Goal: Information Seeking & Learning: Learn about a topic

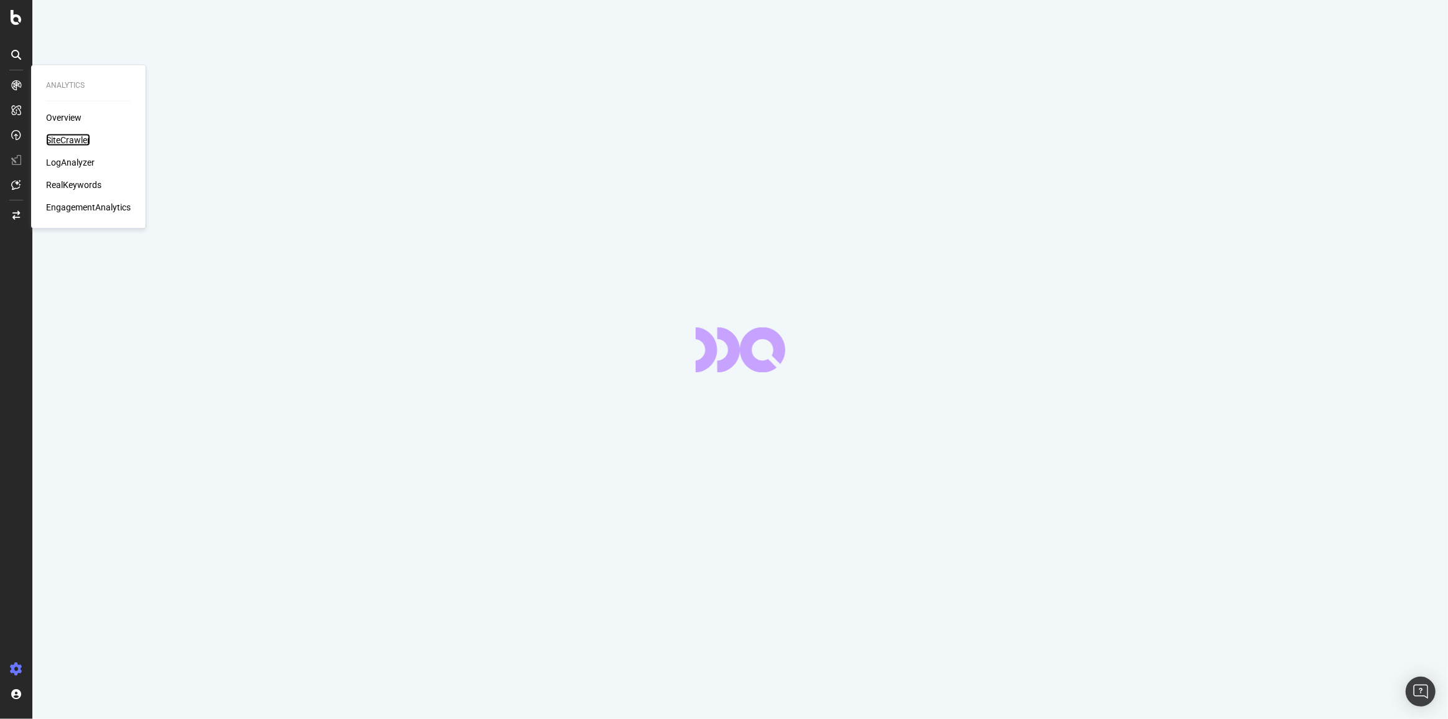
click at [62, 138] on div "SiteCrawler" at bounding box center [68, 140] width 44 height 12
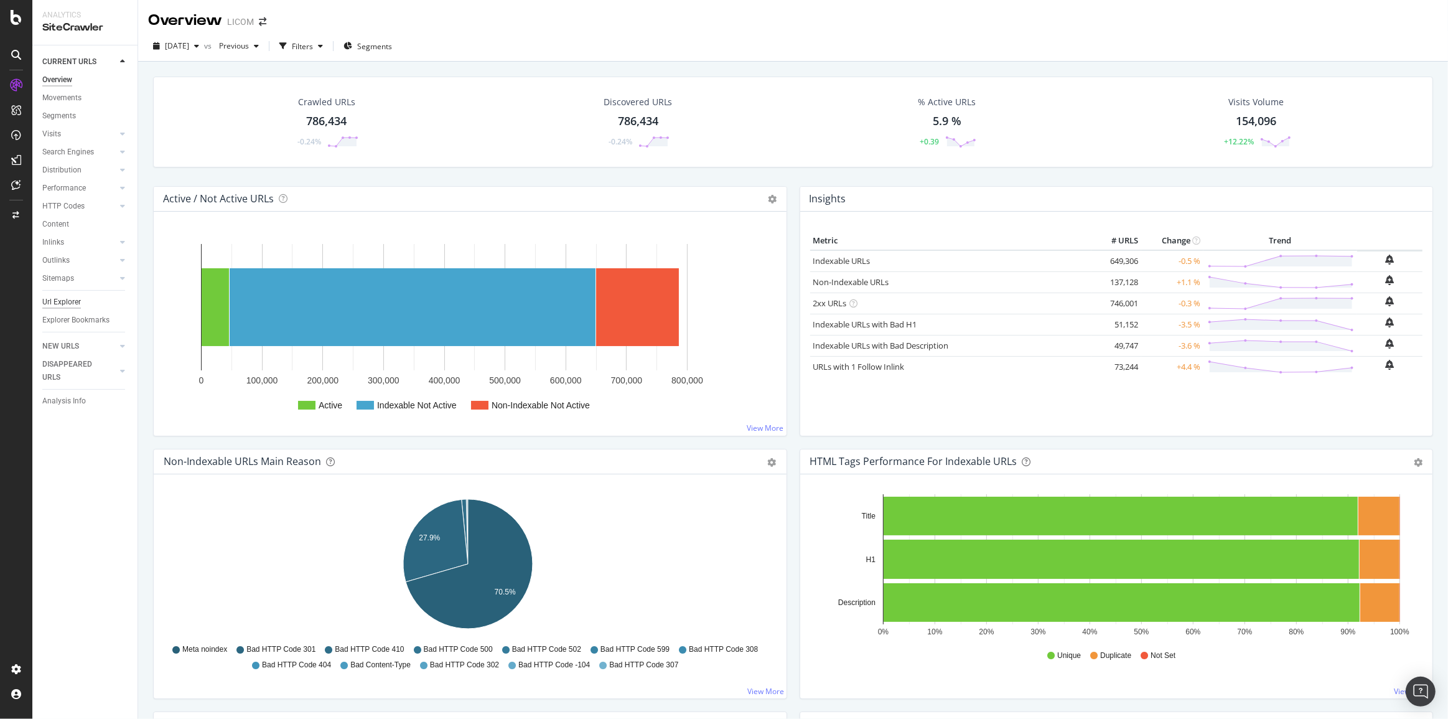
click at [58, 298] on div "Url Explorer" at bounding box center [61, 302] width 39 height 13
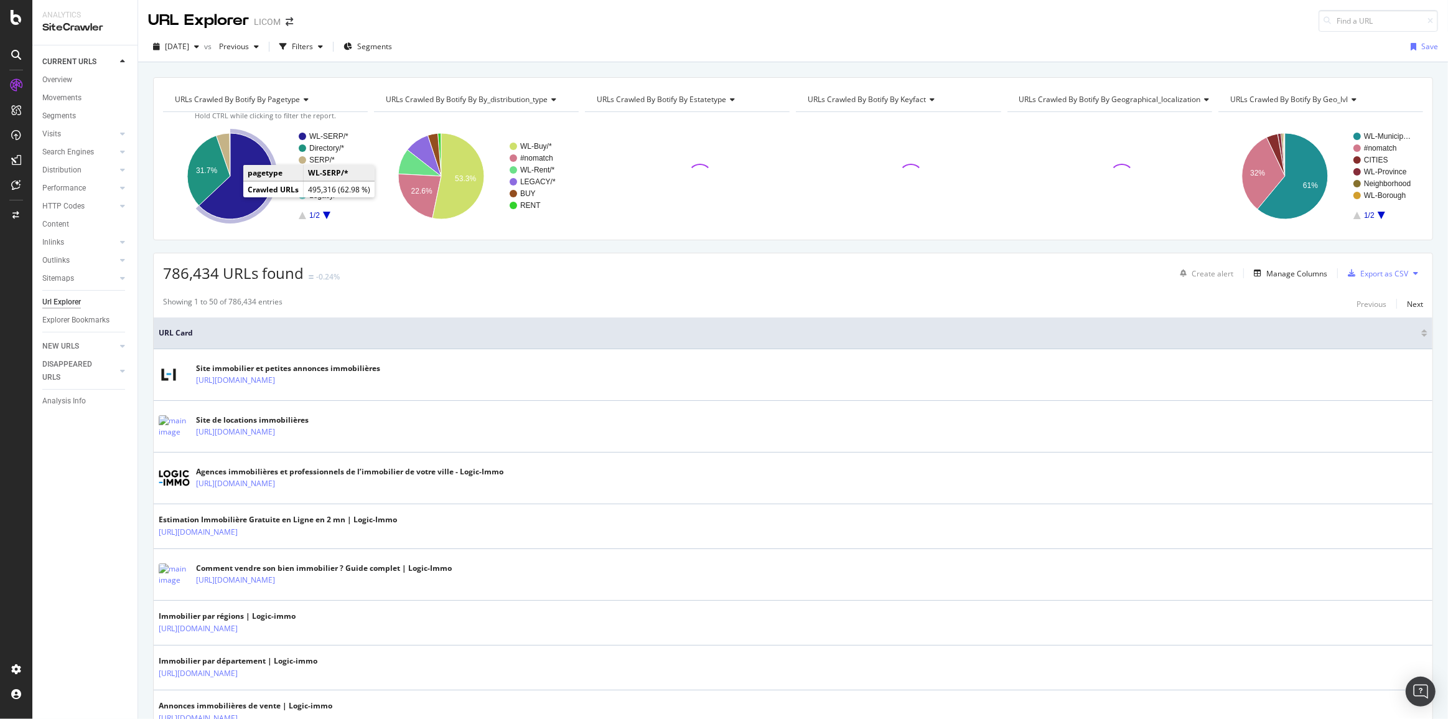
click at [226, 210] on icon "A chart." at bounding box center [236, 176] width 74 height 86
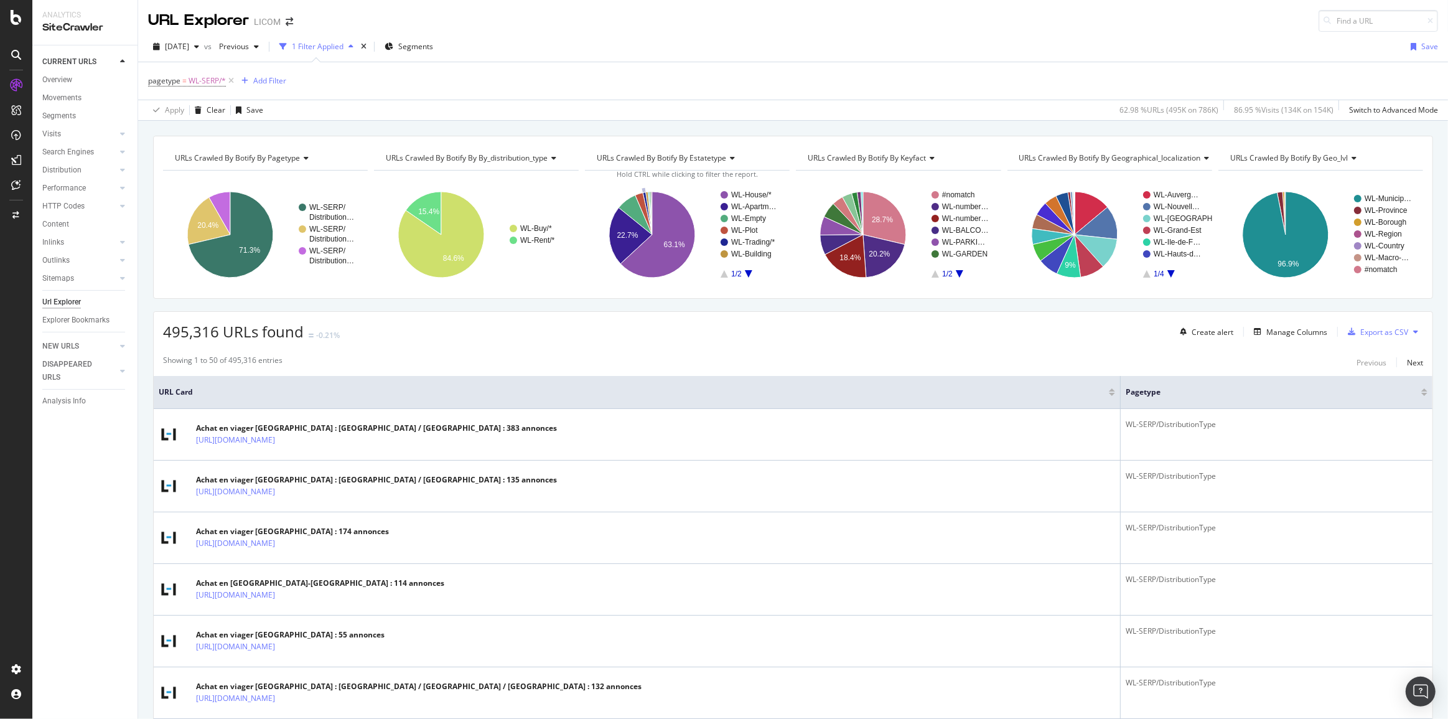
click at [751, 243] on text "WL-Trading/*" at bounding box center [753, 242] width 44 height 9
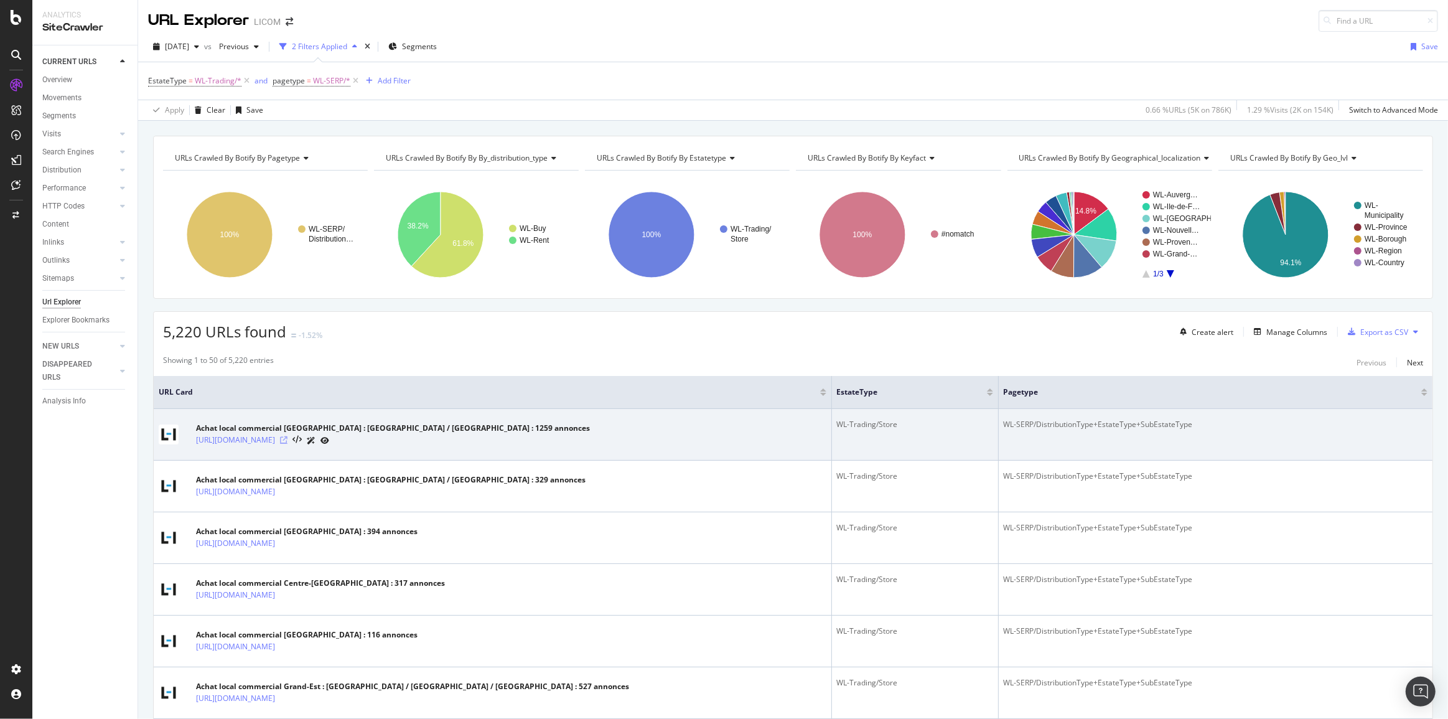
click at [287, 439] on icon at bounding box center [283, 439] width 7 height 7
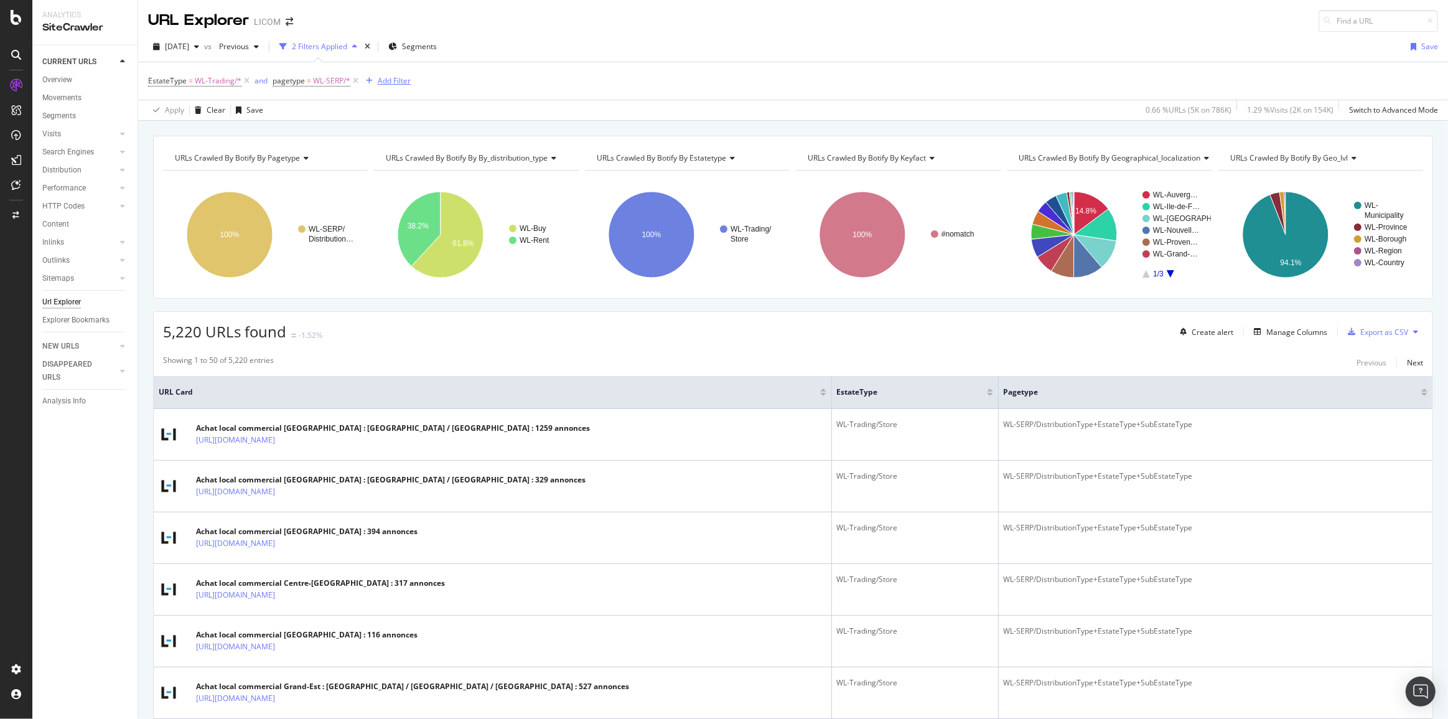
click at [390, 81] on div "Add Filter" at bounding box center [394, 80] width 33 height 11
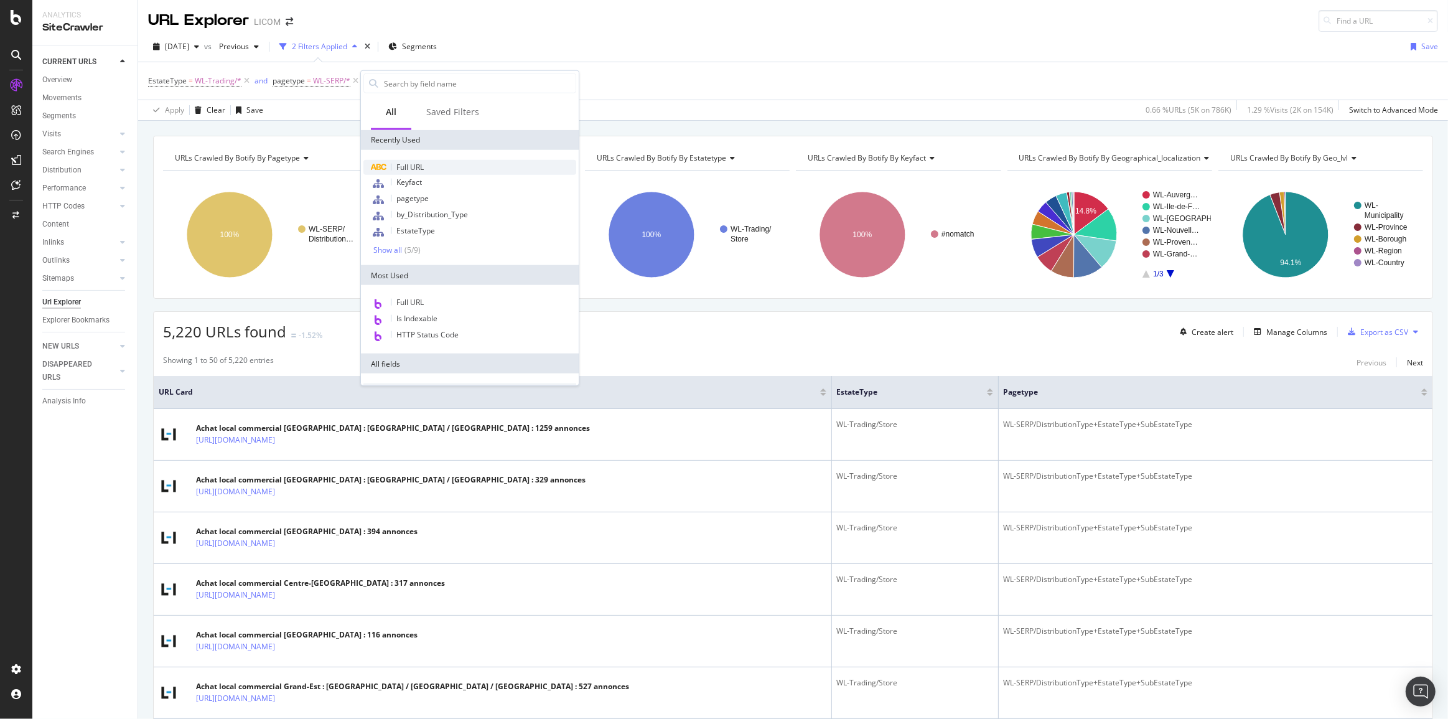
click at [441, 166] on div "Full URL" at bounding box center [469, 167] width 213 height 15
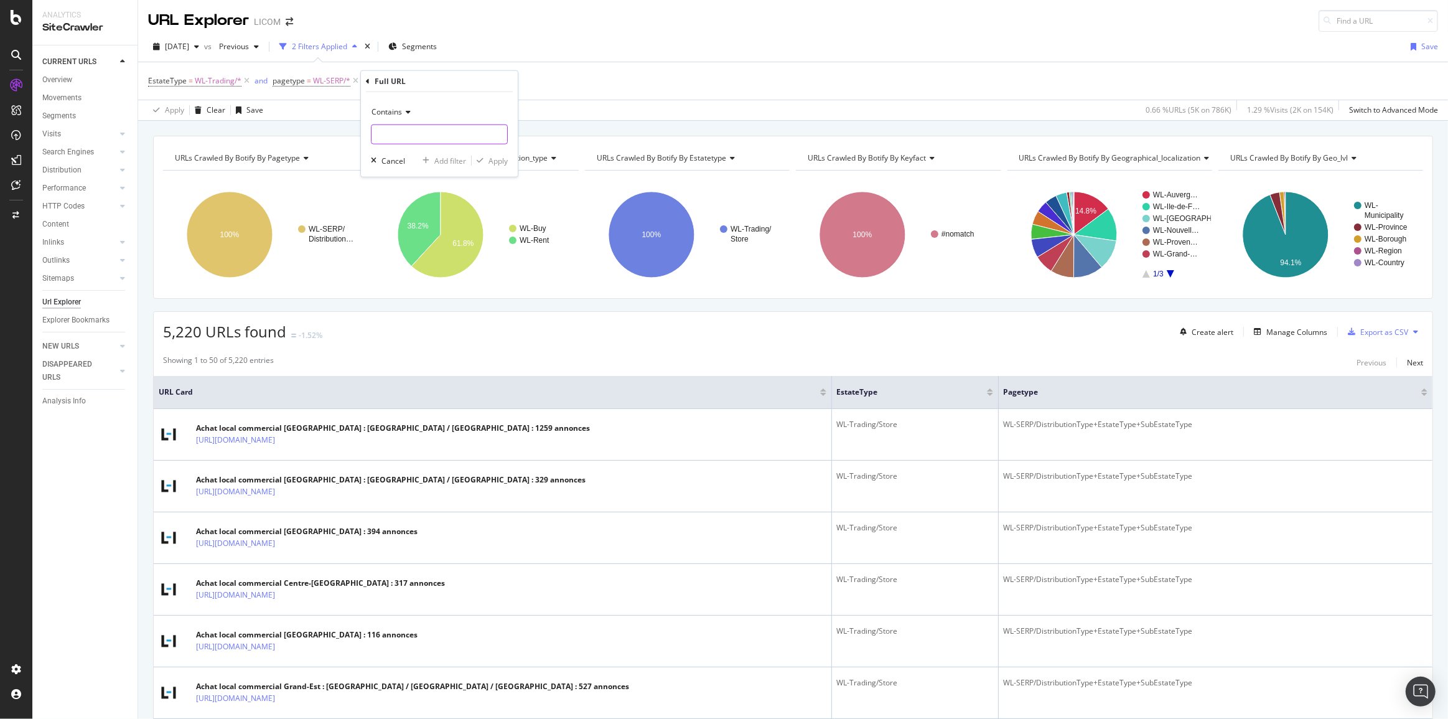
click at [412, 129] on input "text" at bounding box center [439, 134] width 136 height 20
type input "local-commercial"
click at [495, 157] on div "Apply" at bounding box center [497, 160] width 19 height 11
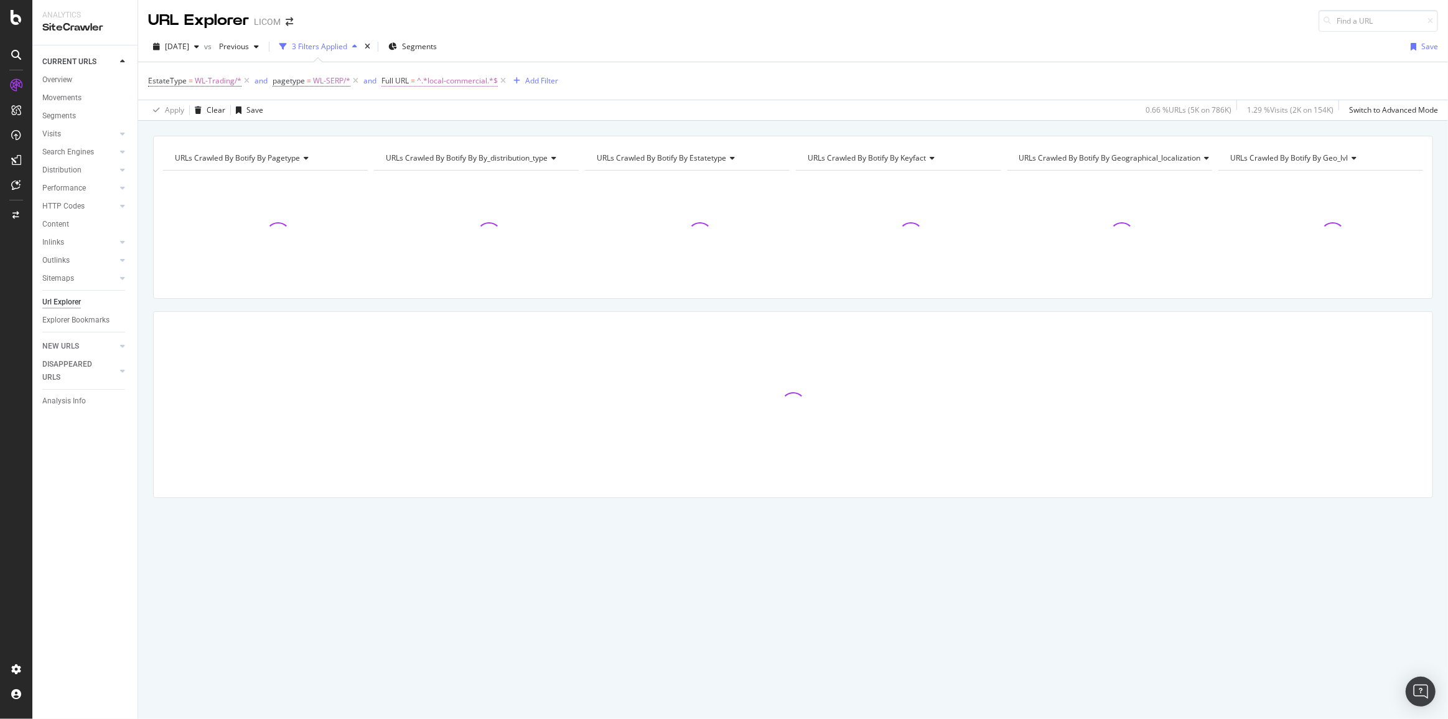
click at [462, 80] on span "^.*local-commercial.*$" at bounding box center [457, 80] width 81 height 17
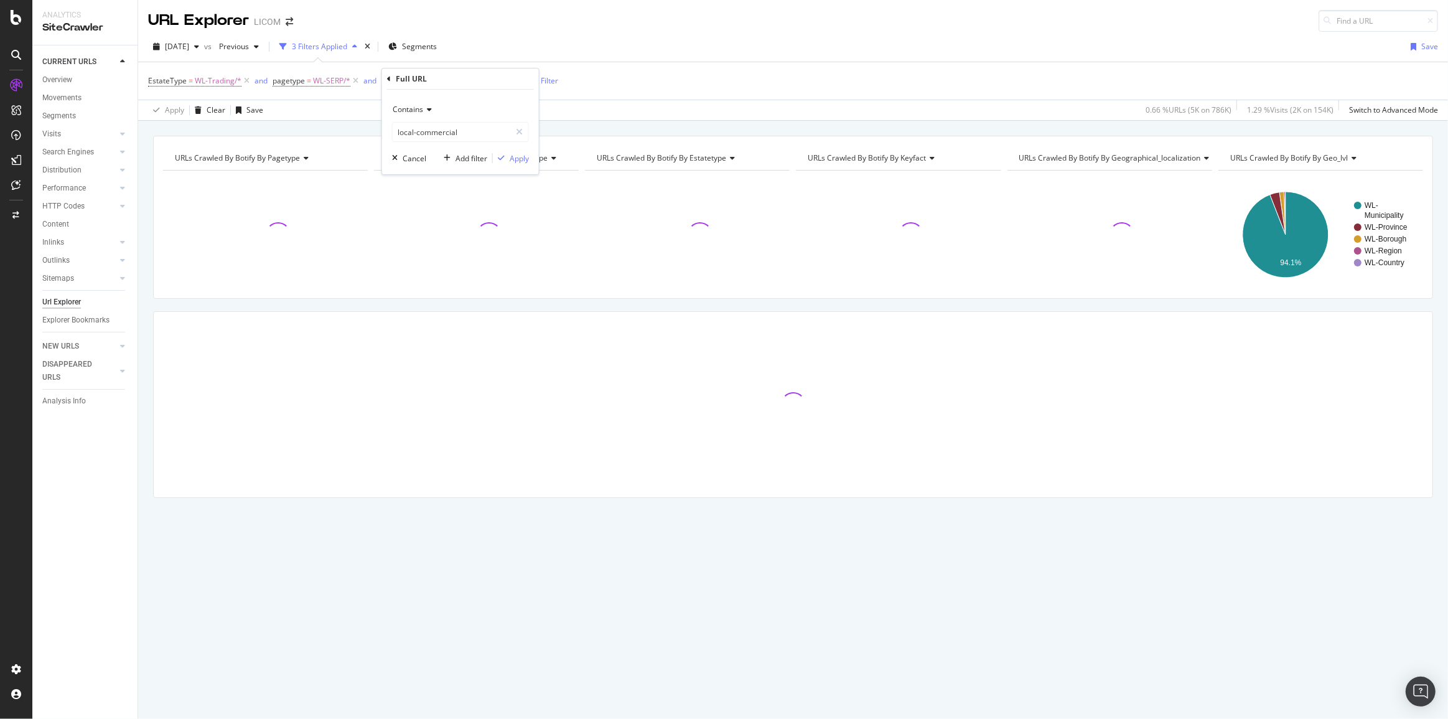
click at [399, 110] on span "Contains" at bounding box center [408, 109] width 30 height 11
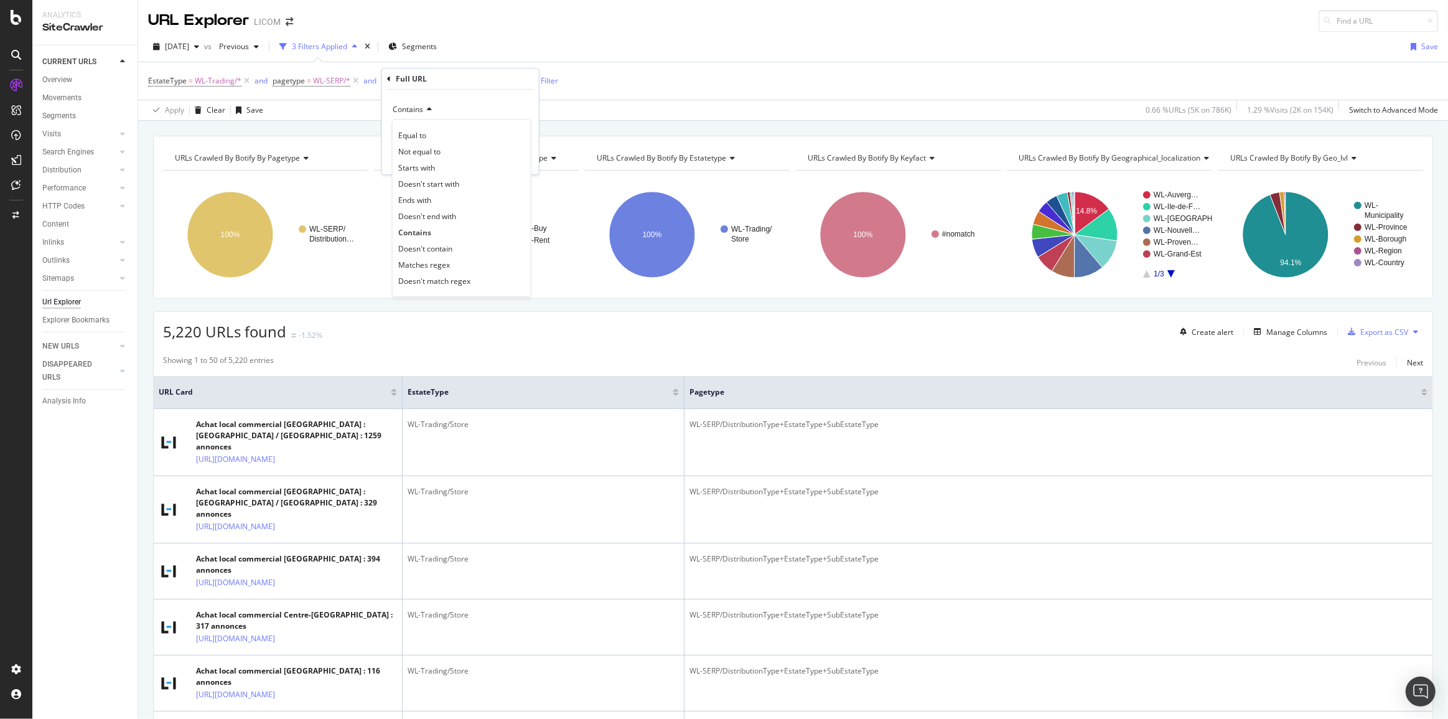
click at [419, 245] on div "Doesn't contain" at bounding box center [461, 248] width 133 height 16
click at [516, 158] on div "Apply" at bounding box center [519, 158] width 19 height 11
